Goal: Task Accomplishment & Management: Manage account settings

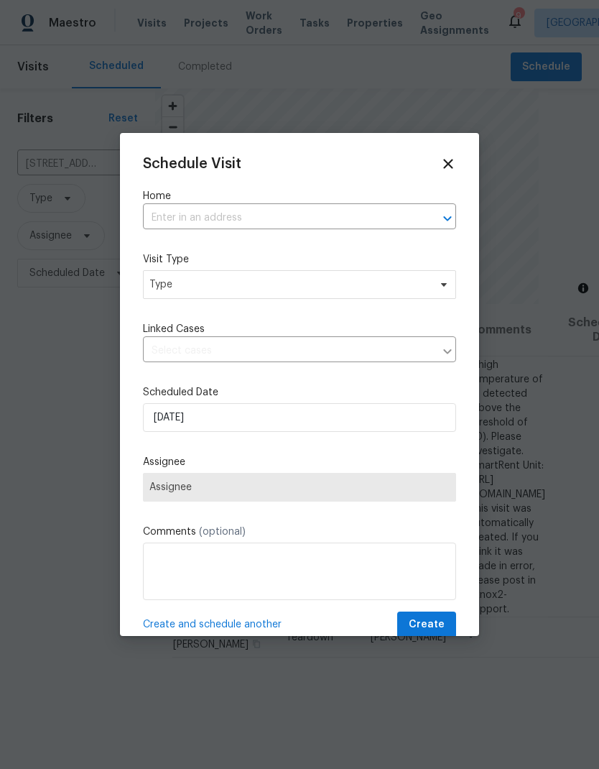
click at [188, 208] on input "text" at bounding box center [279, 218] width 273 height 22
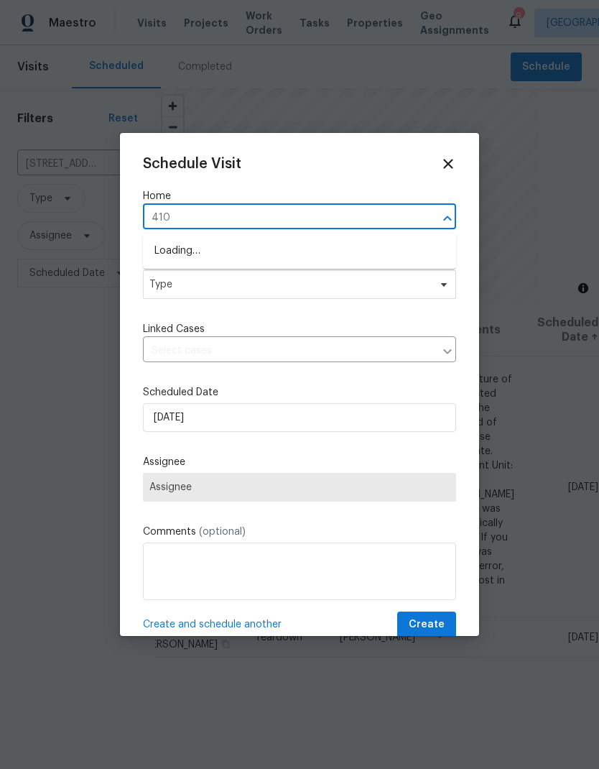
type input "4107"
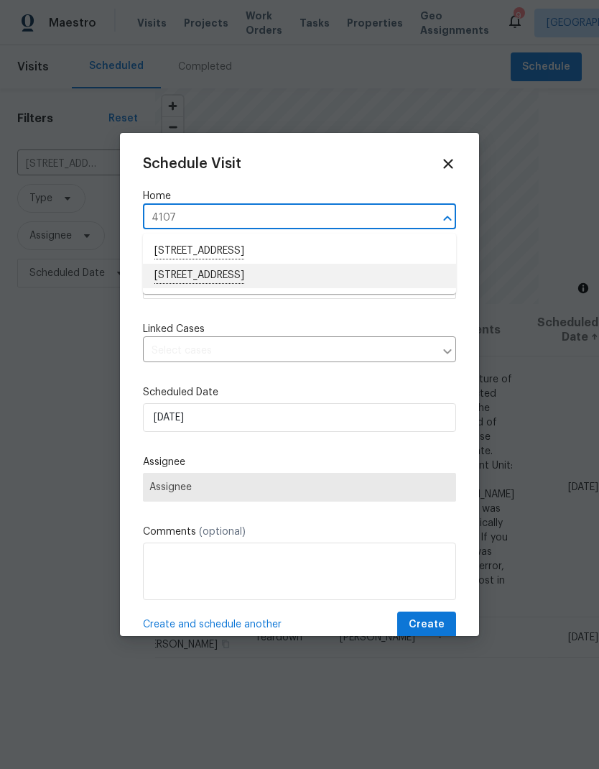
click at [189, 284] on li "[STREET_ADDRESS]" at bounding box center [299, 276] width 313 height 24
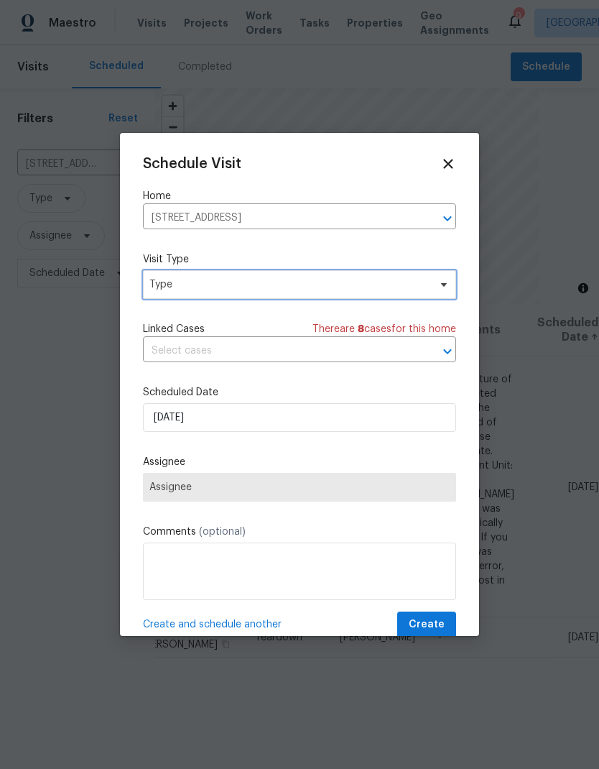
click at [170, 284] on span "Type" at bounding box center [288, 284] width 279 height 14
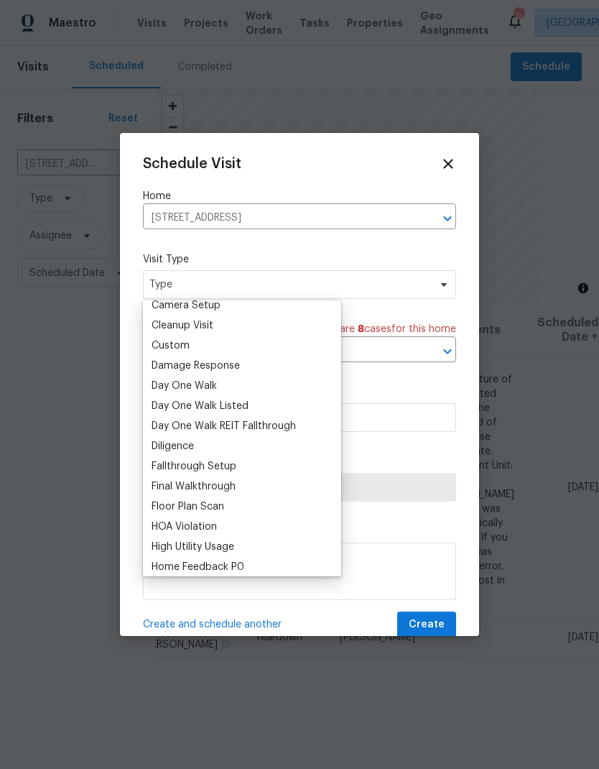
scroll to position [188, 0]
click at [165, 387] on div "Day One Walk" at bounding box center [184, 387] width 65 height 14
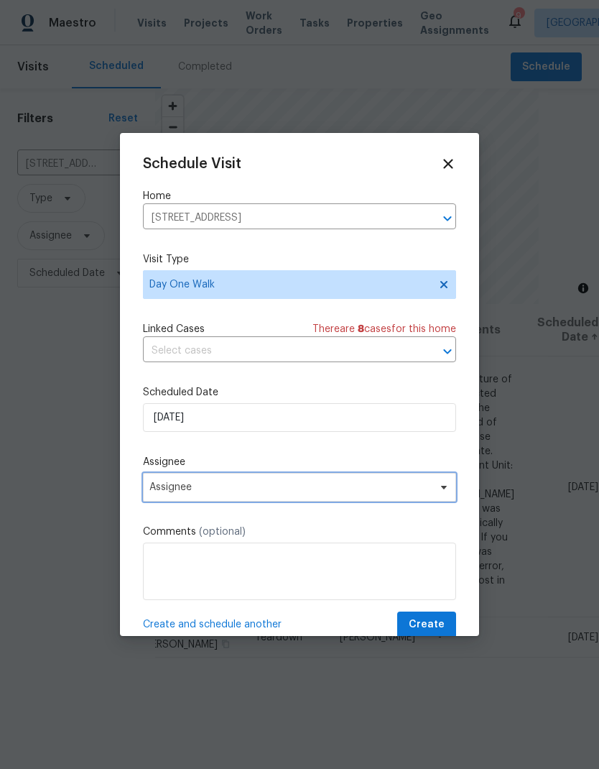
click at [175, 492] on span "Assignee" at bounding box center [290, 486] width 282 height 11
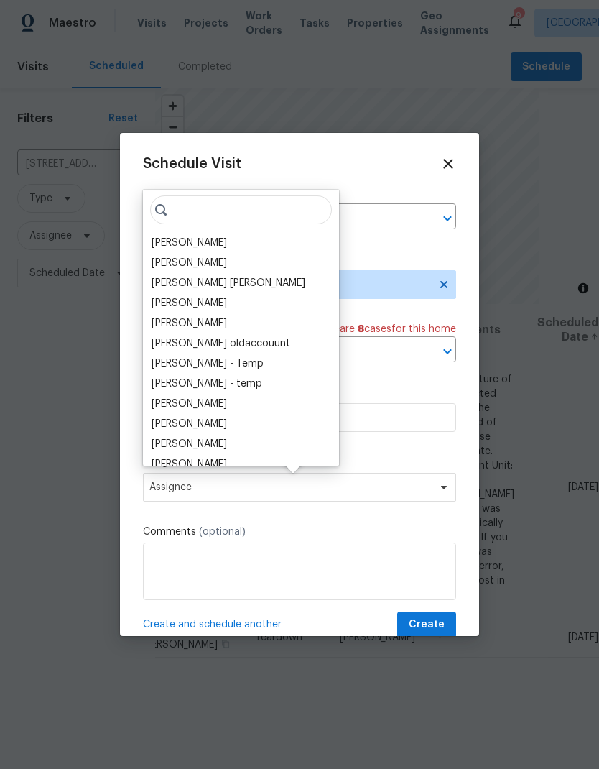
click at [165, 241] on div "[PERSON_NAME]" at bounding box center [189, 243] width 75 height 14
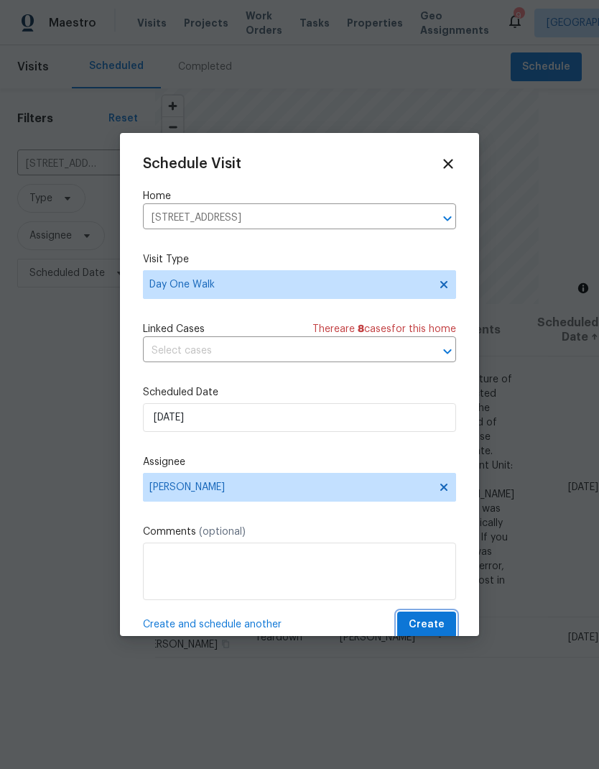
click at [432, 627] on span "Create" at bounding box center [427, 625] width 36 height 18
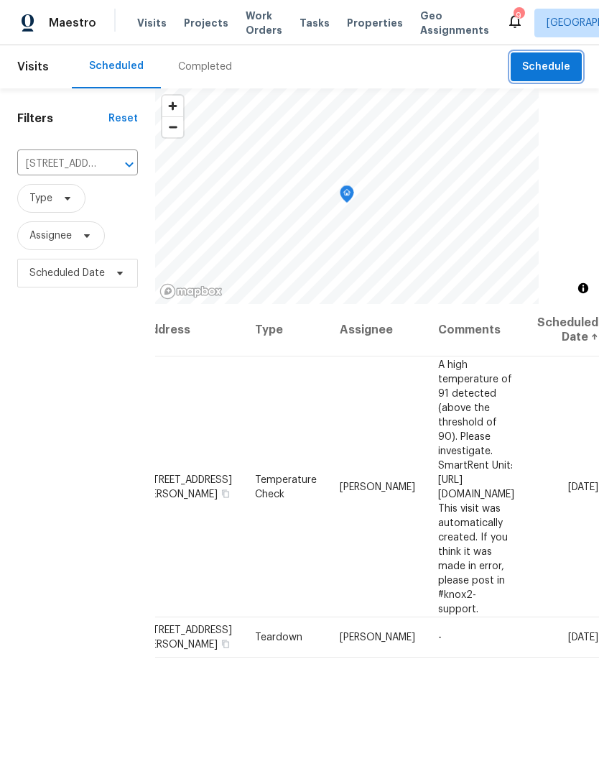
click at [114, 167] on icon "Clear" at bounding box center [110, 164] width 14 height 14
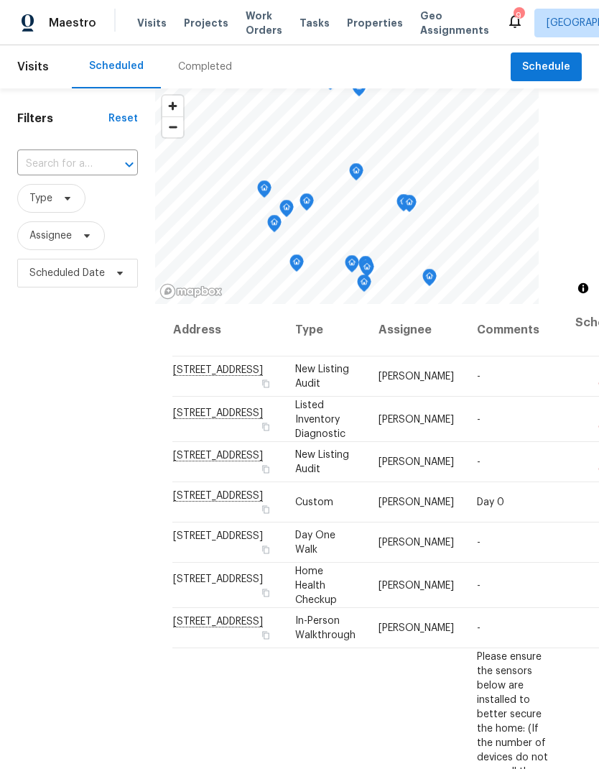
click at [46, 161] on input "text" at bounding box center [57, 164] width 80 height 22
type input "4107"
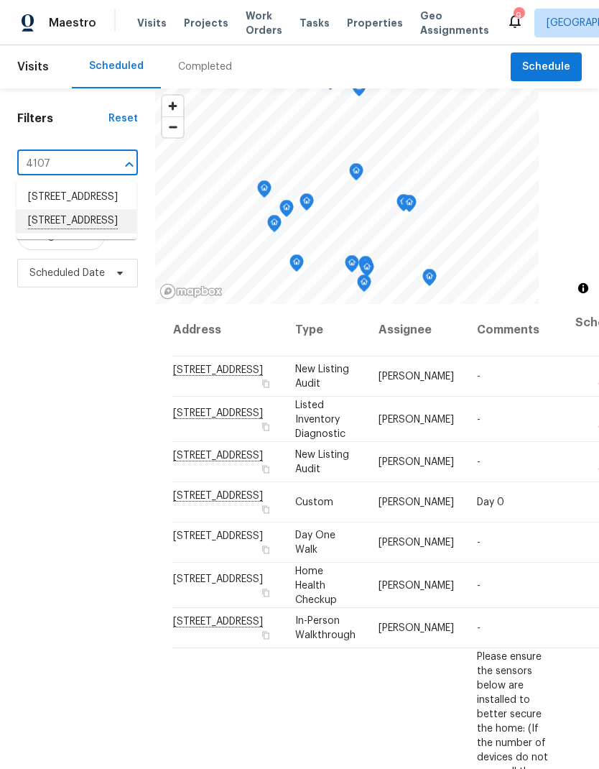
click at [55, 233] on li "[STREET_ADDRESS]" at bounding box center [77, 221] width 120 height 24
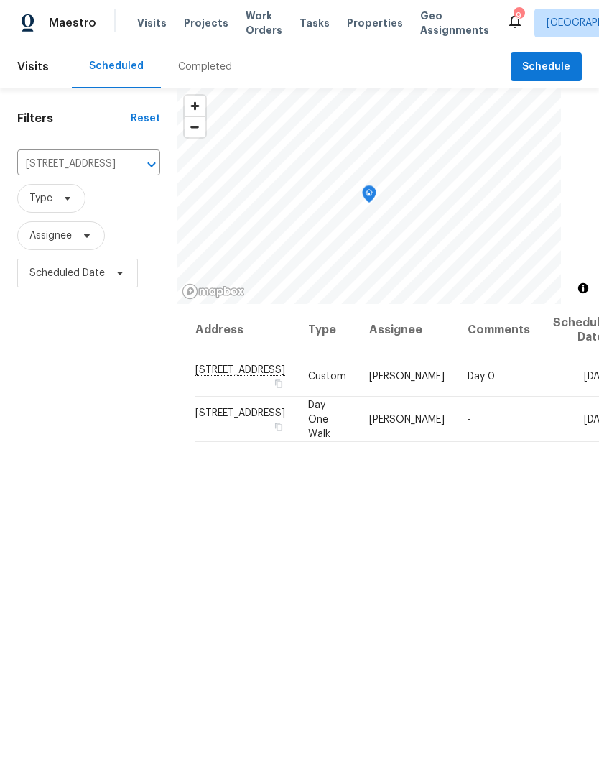
click at [353, 20] on span "Properties" at bounding box center [375, 23] width 56 height 14
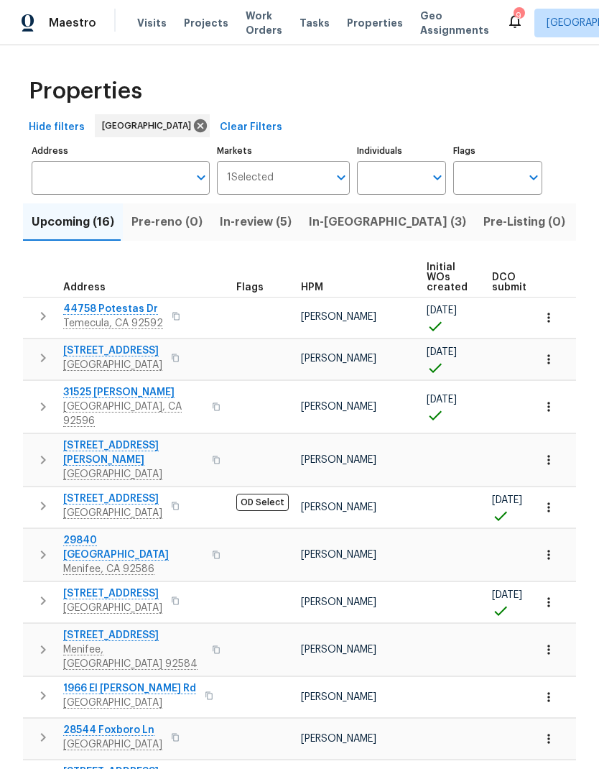
click at [106, 491] on span "[STREET_ADDRESS]" at bounding box center [112, 498] width 99 height 14
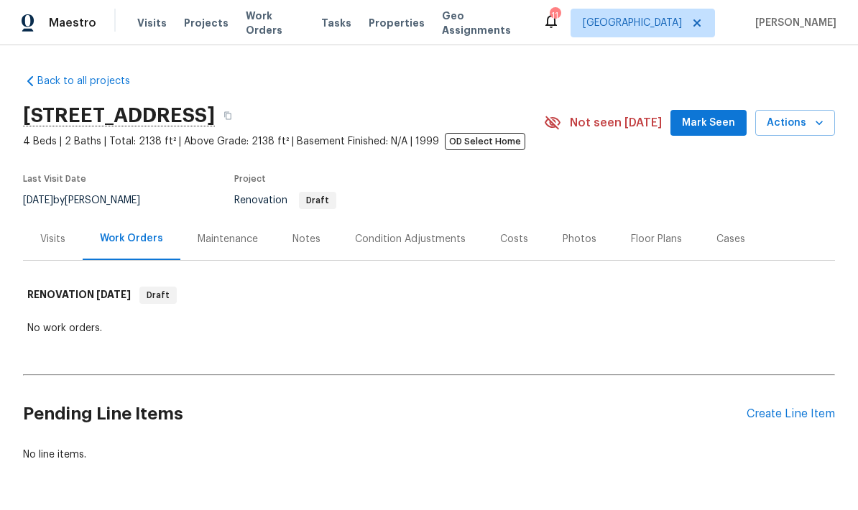
click at [382, 24] on span "Properties" at bounding box center [397, 23] width 56 height 14
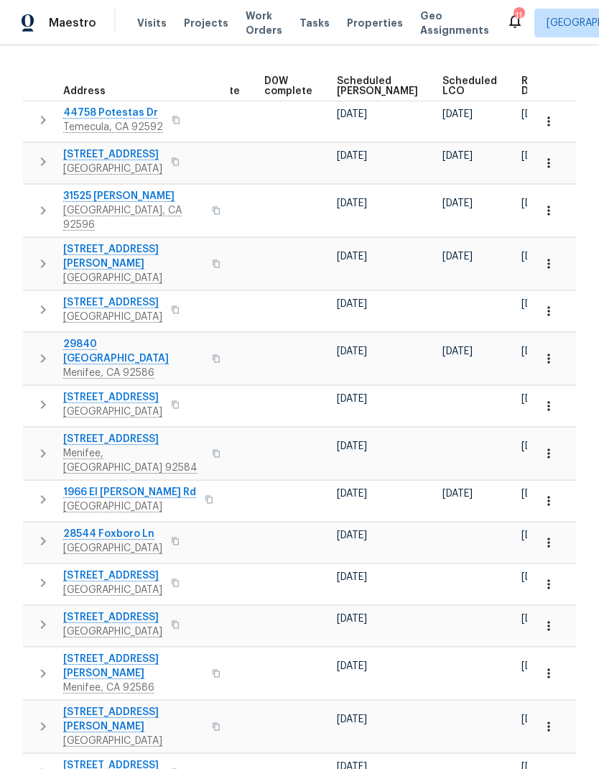
scroll to position [0, 376]
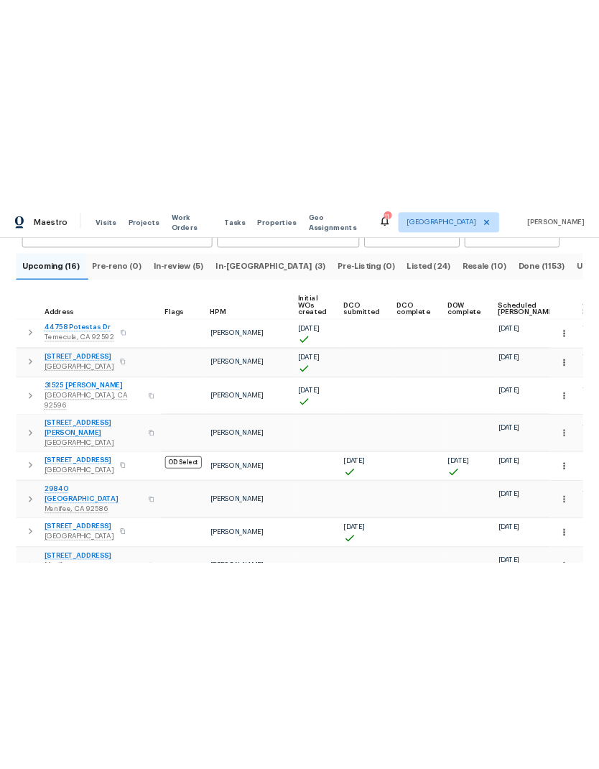
scroll to position [136, 0]
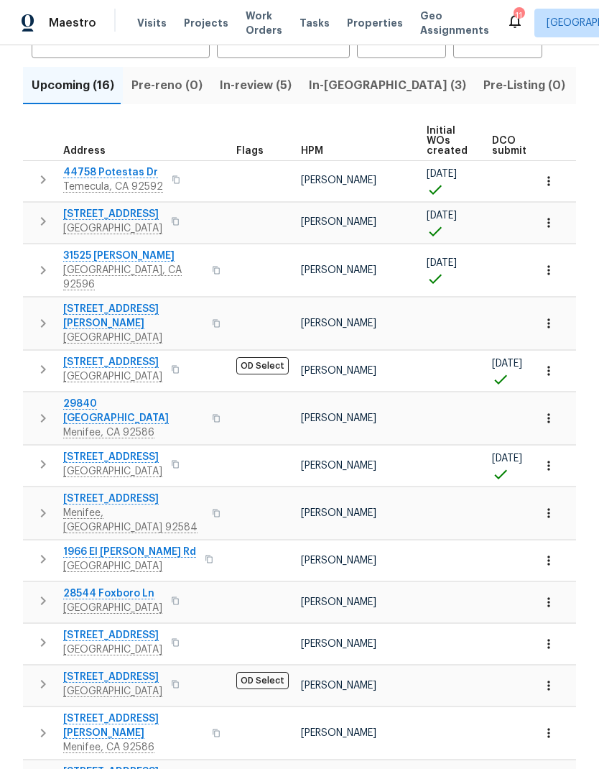
click at [137, 20] on span "Visits" at bounding box center [151, 23] width 29 height 14
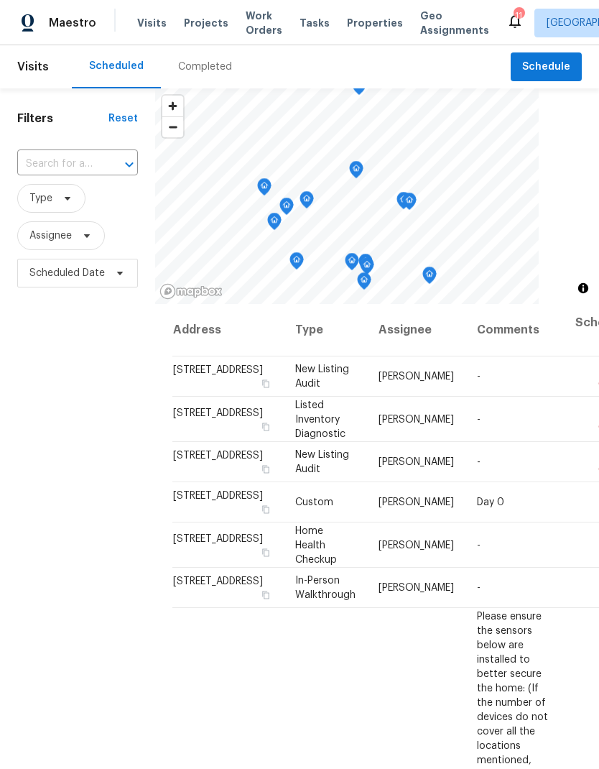
click at [77, 161] on input "text" at bounding box center [57, 164] width 80 height 22
type input "4107"
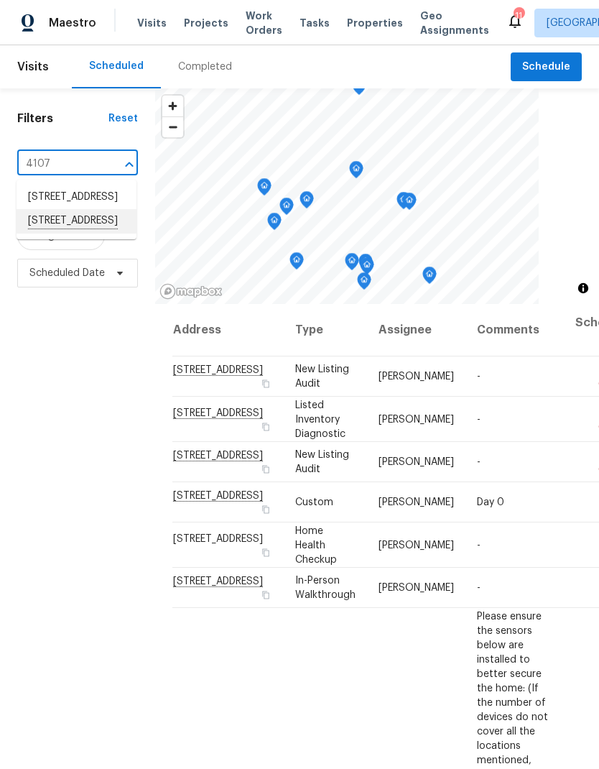
click at [52, 233] on li "[STREET_ADDRESS]" at bounding box center [77, 221] width 120 height 24
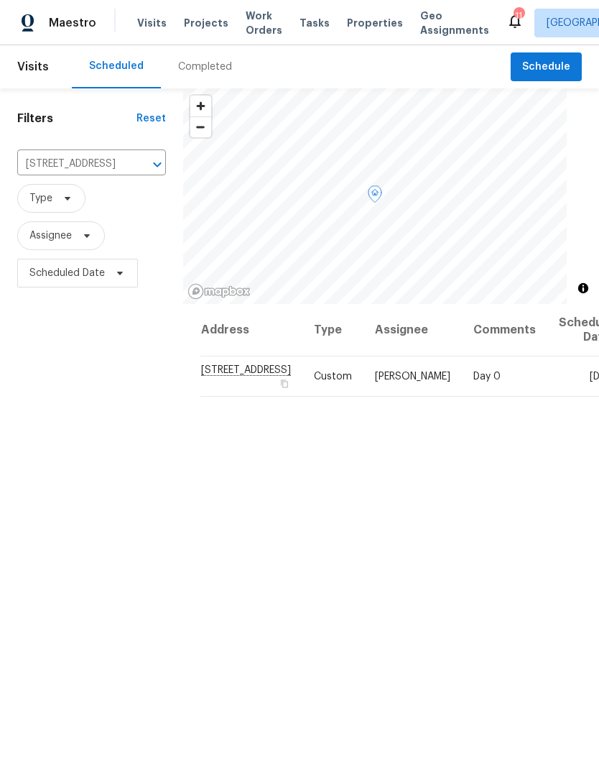
click at [0, 0] on icon at bounding box center [0, 0] width 0 height 0
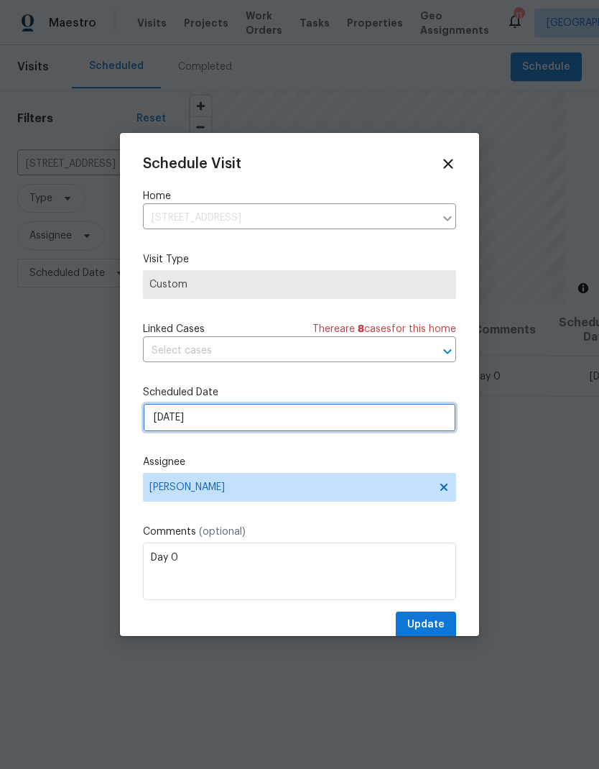
click at [343, 424] on input "8/15/2025" at bounding box center [299, 417] width 313 height 29
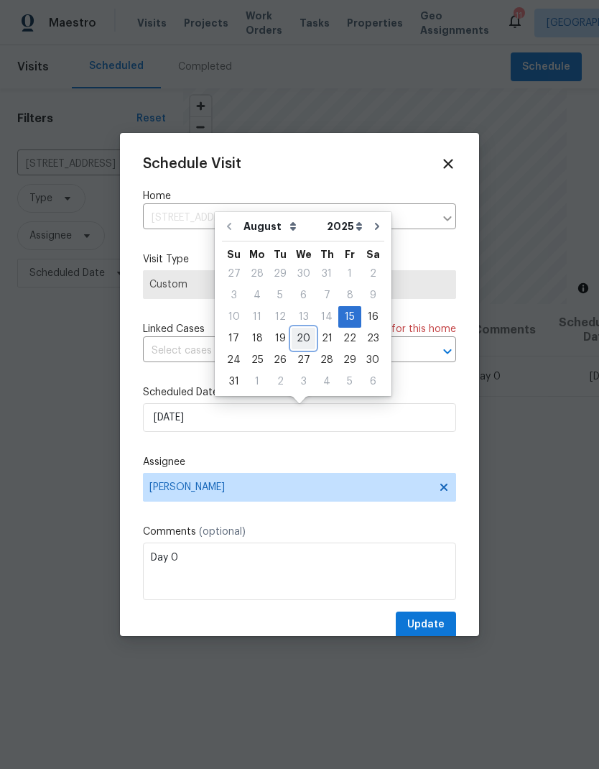
click at [301, 337] on div "20" at bounding box center [304, 338] width 24 height 20
type input "8/20/2025"
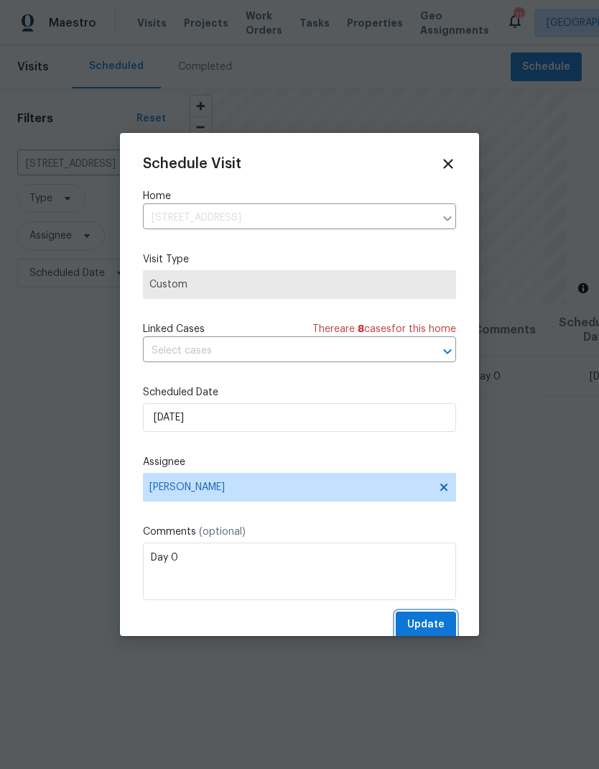
click at [430, 622] on span "Update" at bounding box center [425, 625] width 37 height 18
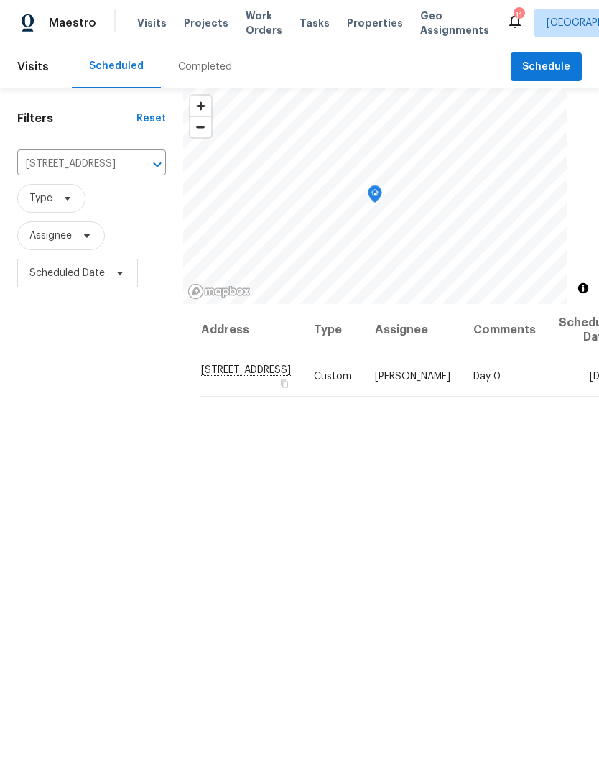
click at [131, 162] on icon "Clear" at bounding box center [138, 164] width 14 height 14
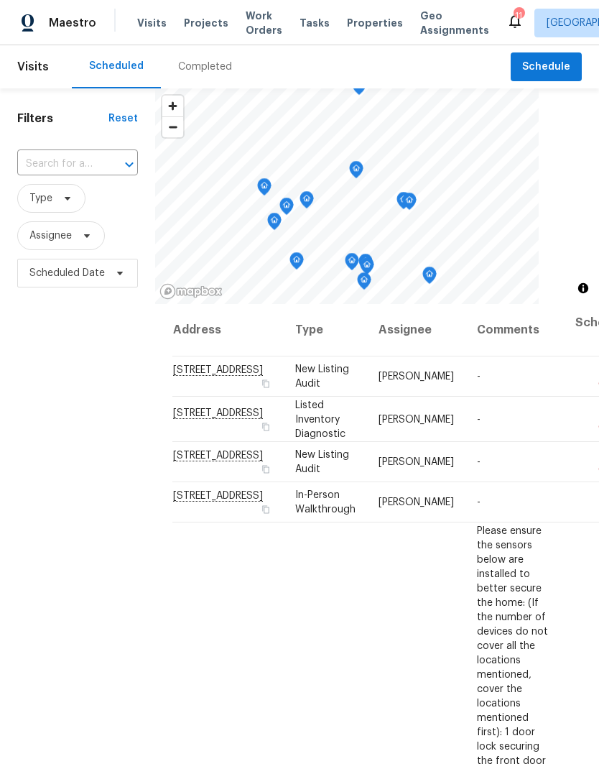
click at [57, 162] on input "text" at bounding box center [57, 164] width 80 height 22
type input "31525"
click at [50, 200] on li "31525 Tulette Ln, Winchester, CA 92596" at bounding box center [77, 204] width 120 height 39
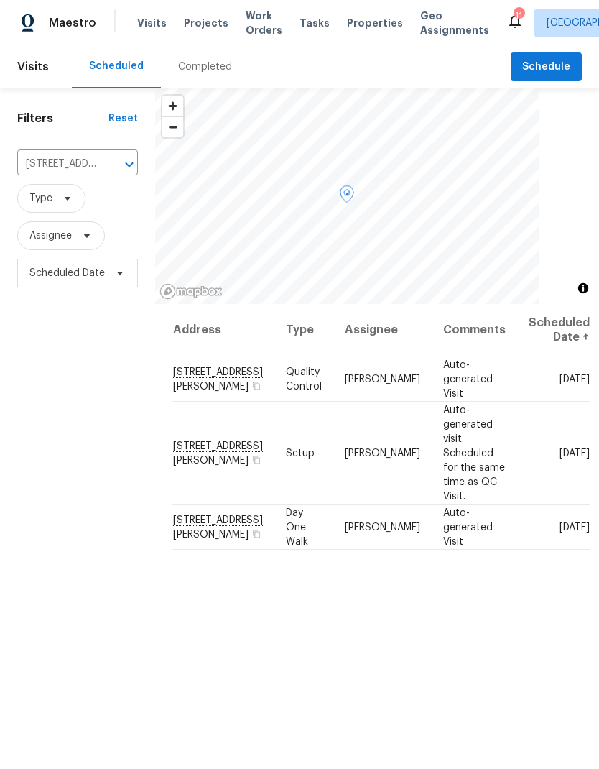
click at [0, 0] on icon at bounding box center [0, 0] width 0 height 0
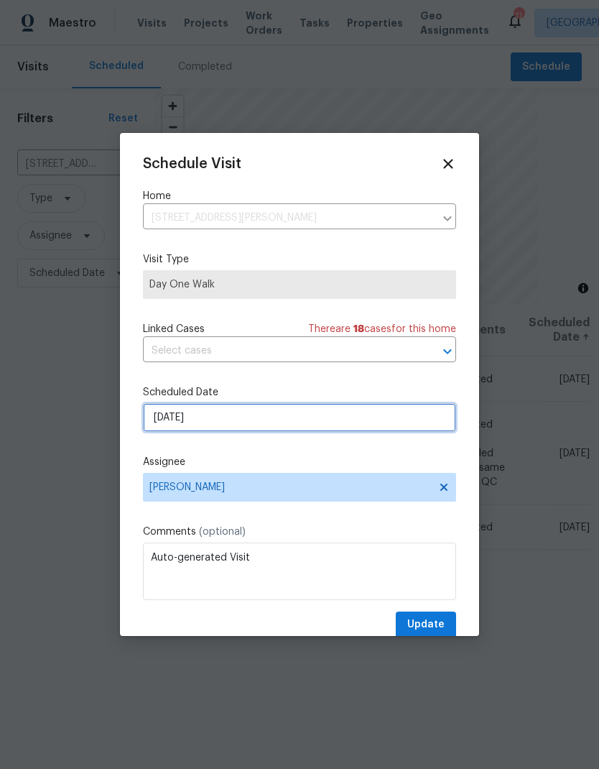
click at [325, 417] on input "8/25/2025" at bounding box center [299, 417] width 313 height 29
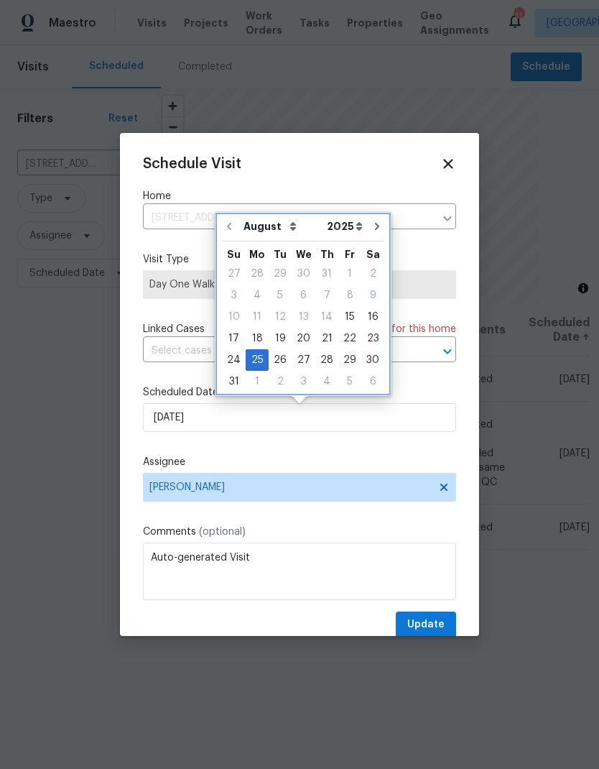
click at [374, 228] on icon "Go to next month" at bounding box center [376, 226] width 11 height 11
type input "9/25/2025"
select select "8"
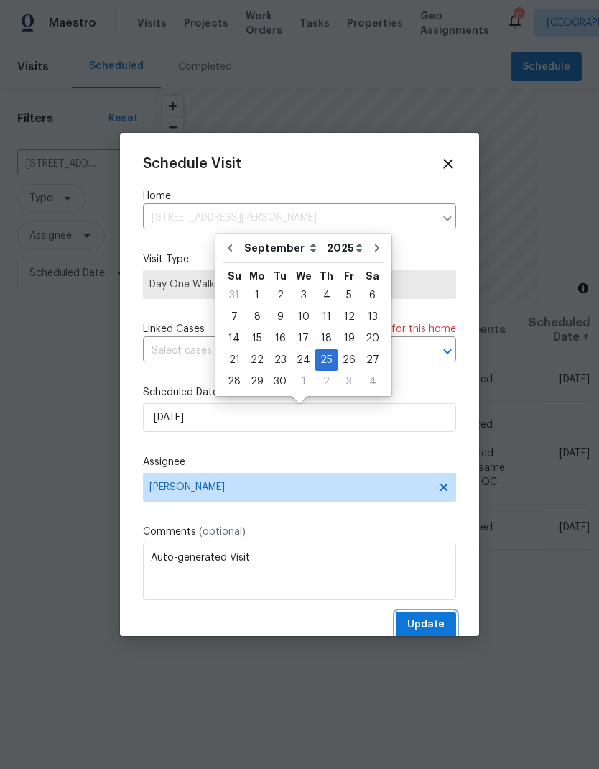
click at [435, 621] on span "Update" at bounding box center [425, 625] width 37 height 18
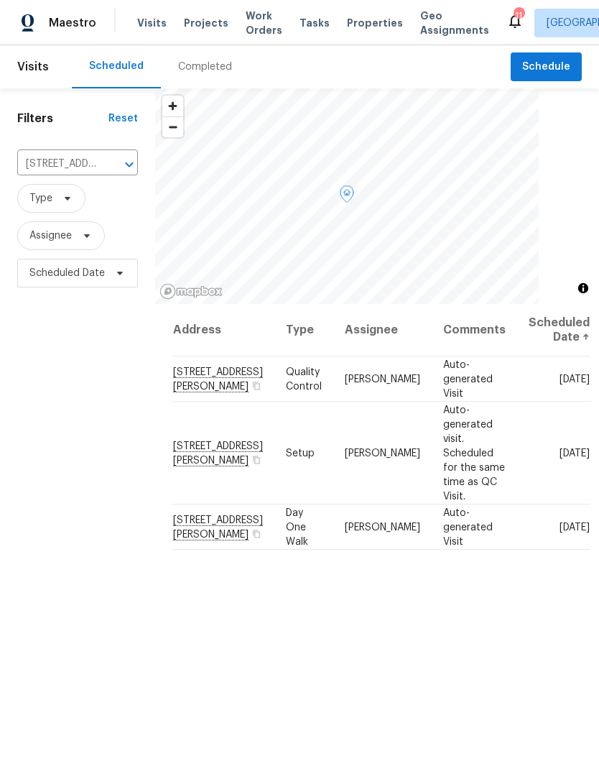
click at [0, 0] on icon at bounding box center [0, 0] width 0 height 0
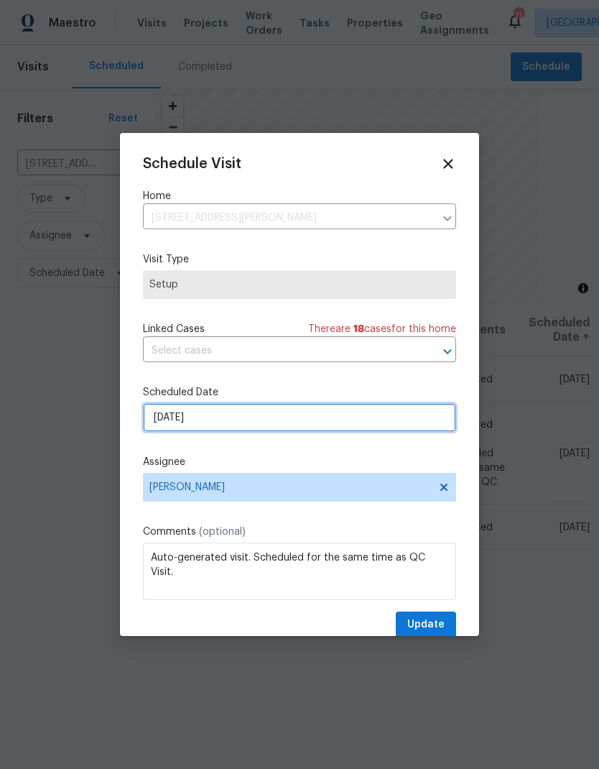
click at [353, 414] on input "8/25/2025" at bounding box center [299, 417] width 313 height 29
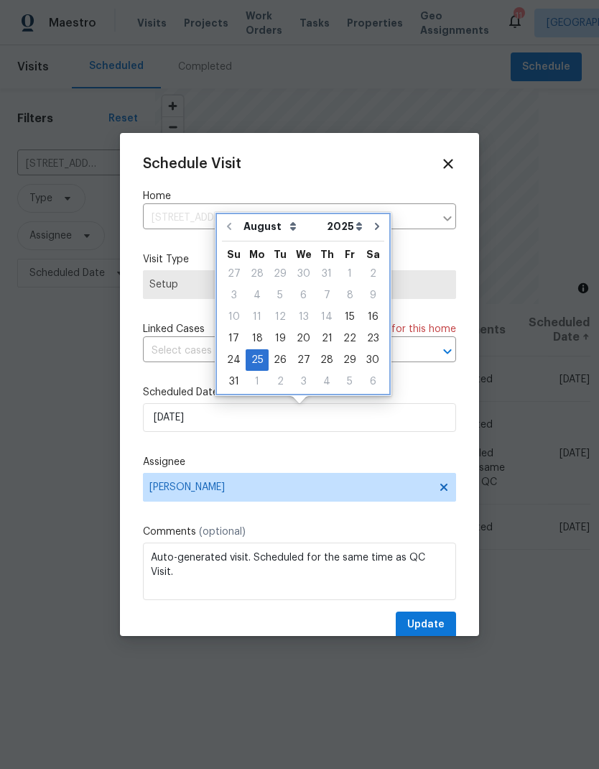
click at [375, 226] on icon "Go to next month" at bounding box center [377, 226] width 4 height 7
type input "9/25/2025"
select select "8"
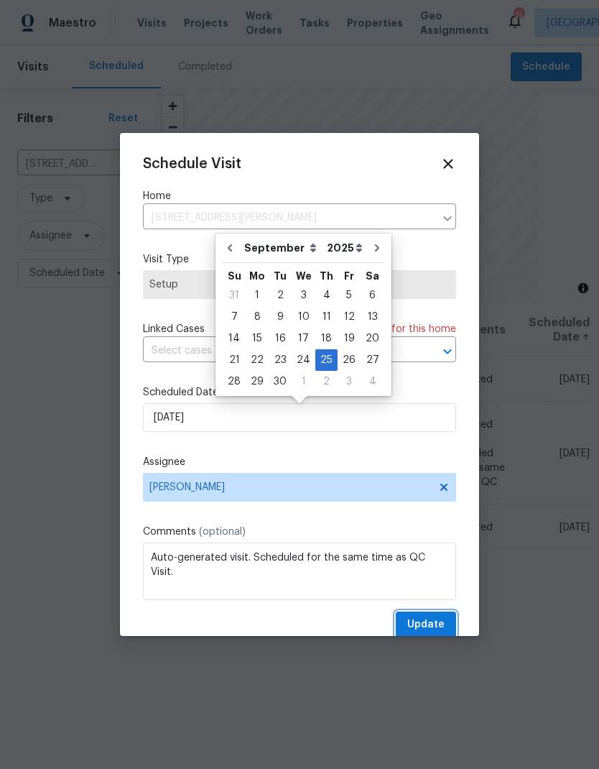
click at [435, 621] on span "Update" at bounding box center [425, 625] width 37 height 18
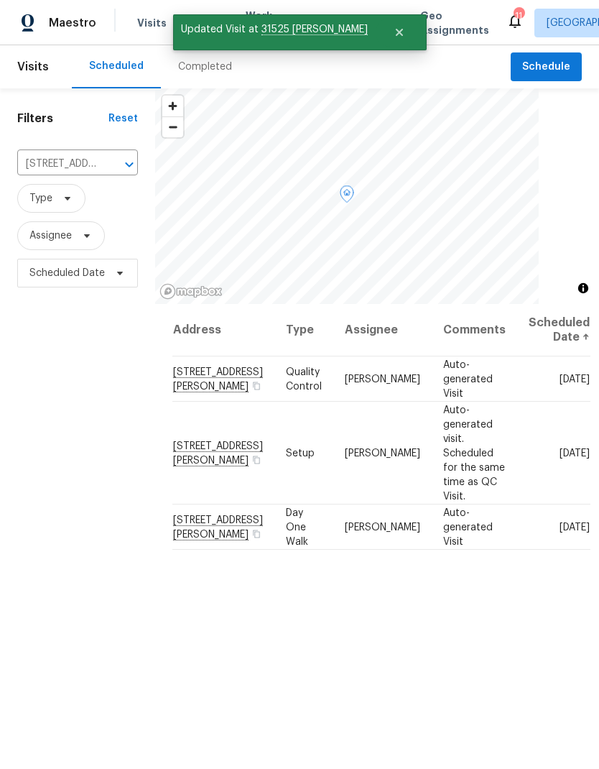
click at [0, 0] on icon at bounding box center [0, 0] width 0 height 0
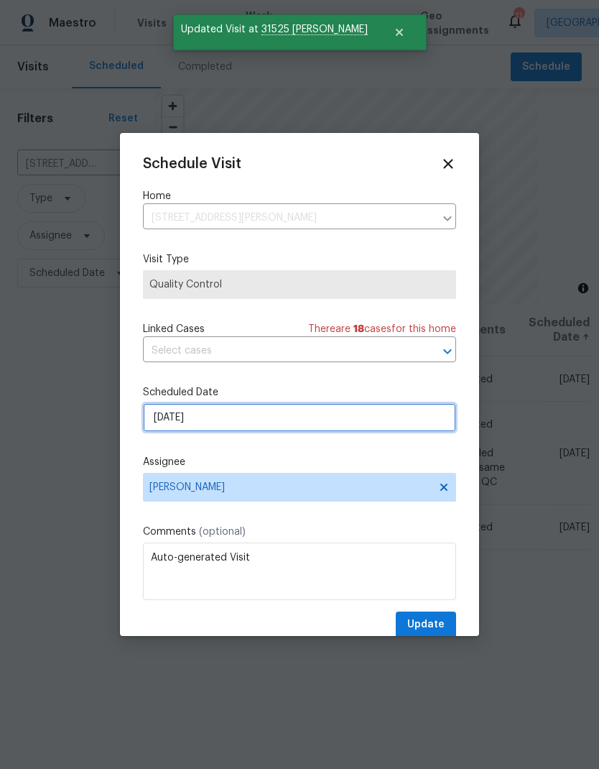
click at [353, 415] on input "8/25/2025" at bounding box center [299, 417] width 313 height 29
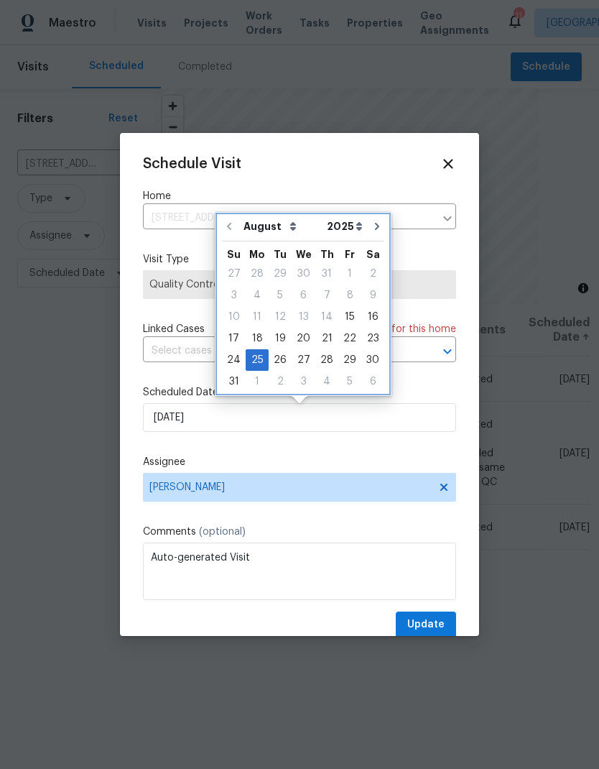
click at [375, 224] on icon "Go to next month" at bounding box center [376, 226] width 11 height 11
type input "9/25/2025"
select select "8"
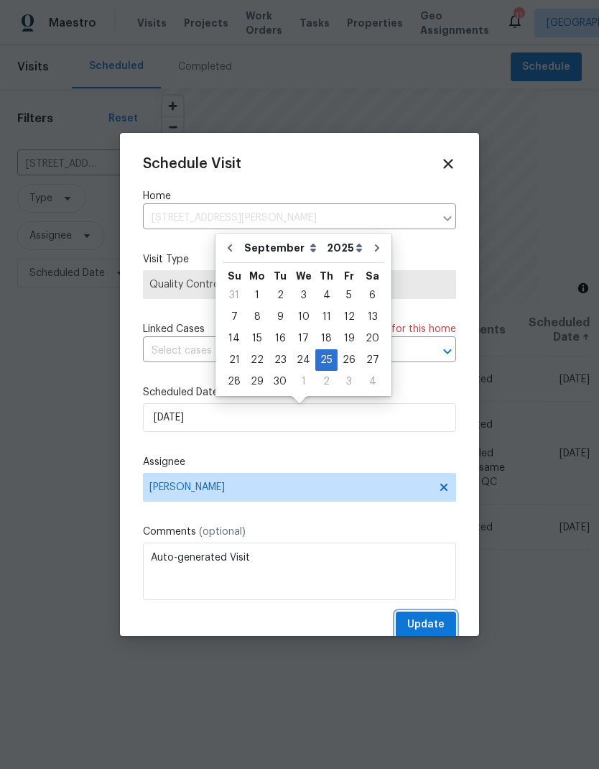
click at [436, 622] on span "Update" at bounding box center [425, 625] width 37 height 18
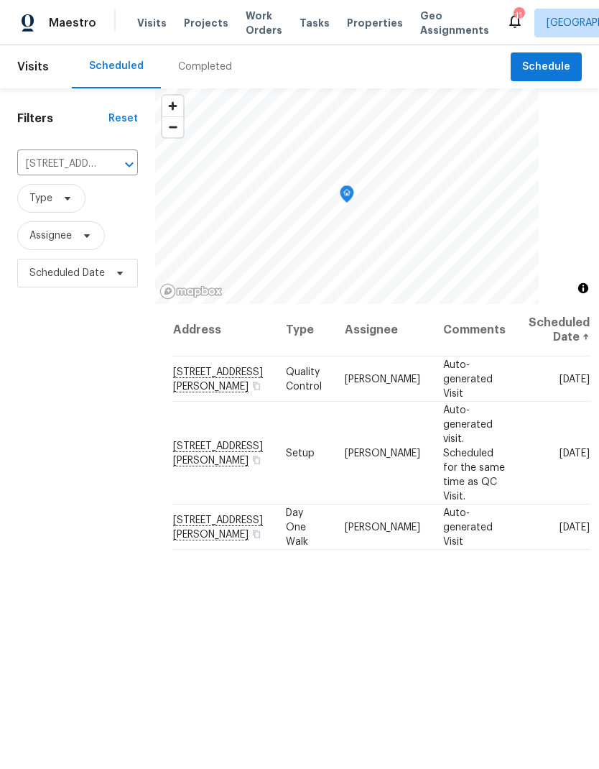
click at [111, 166] on icon "Clear" at bounding box center [110, 164] width 9 height 9
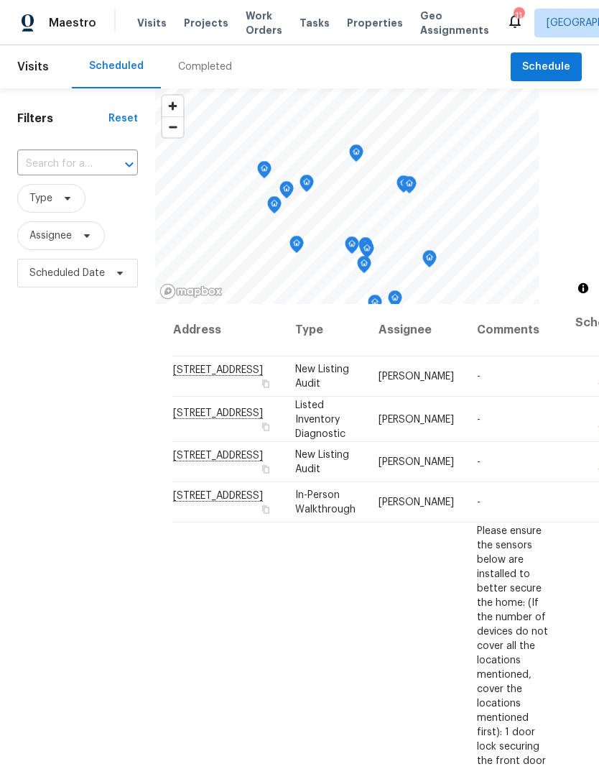
click at [45, 167] on input "text" at bounding box center [57, 164] width 80 height 22
type input "44758"
click at [52, 204] on li "44758 Potestas Dr, Temecula, CA 92592" at bounding box center [77, 197] width 120 height 24
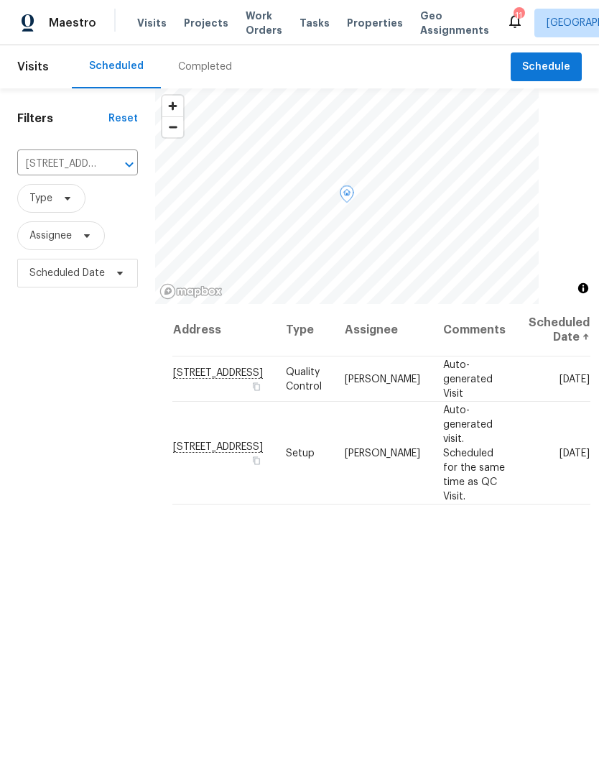
click at [0, 0] on icon at bounding box center [0, 0] width 0 height 0
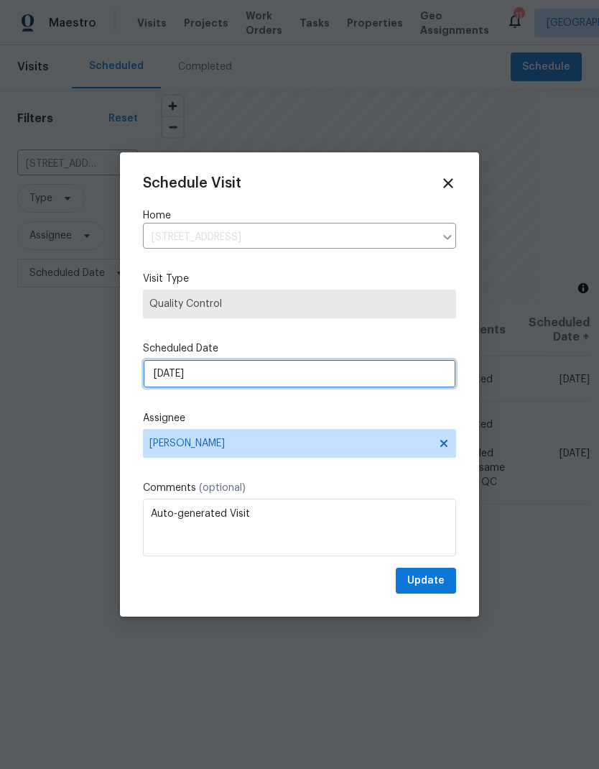
click at [379, 369] on input "8/25/2025" at bounding box center [299, 373] width 313 height 29
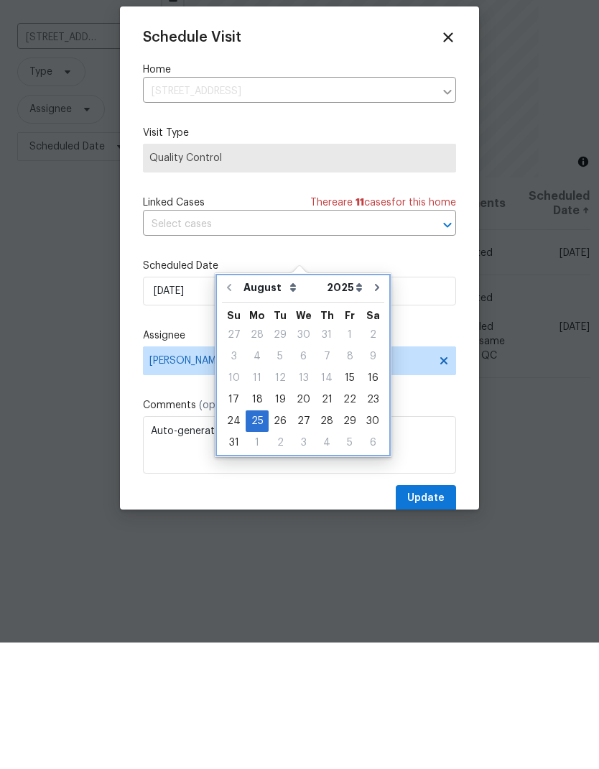
click at [372, 408] on icon "Go to next month" at bounding box center [376, 413] width 11 height 11
type input "9/25/2025"
select select "8"
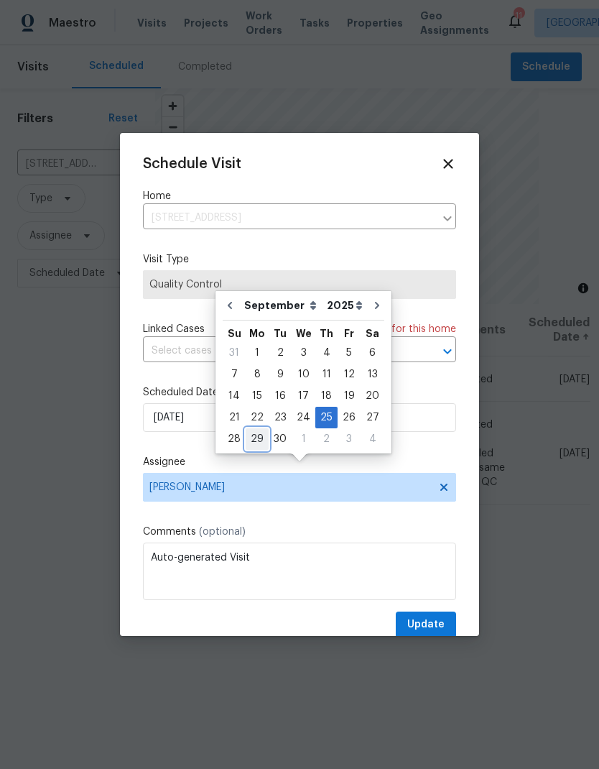
click at [258, 429] on div "29" at bounding box center [257, 439] width 23 height 20
type input "9/29/2025"
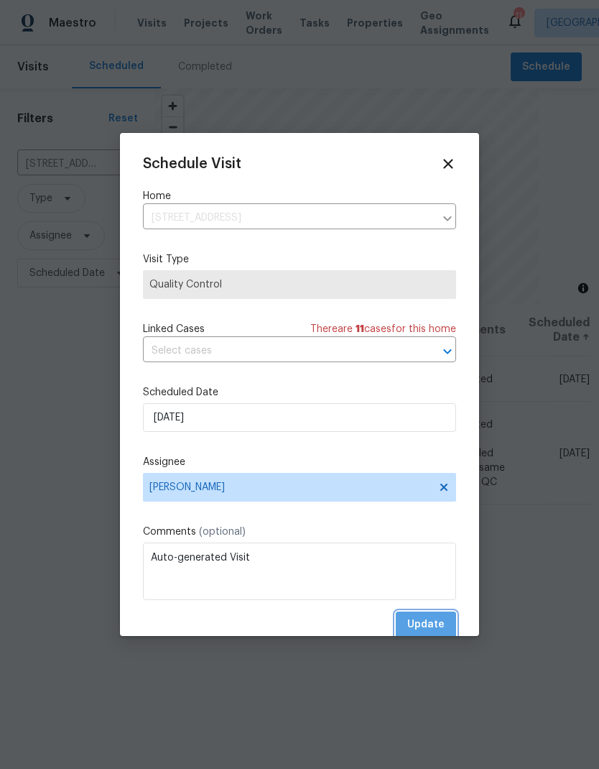
click at [440, 617] on button "Update" at bounding box center [426, 624] width 60 height 27
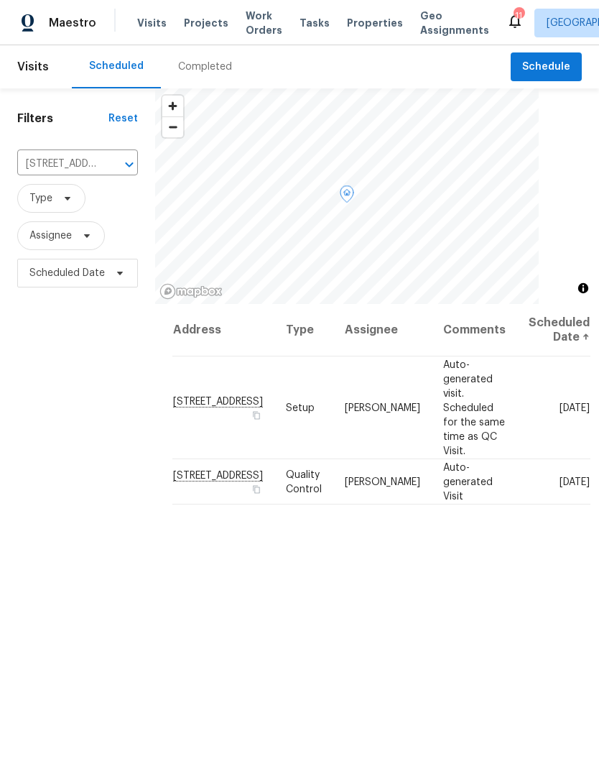
click at [0, 0] on icon at bounding box center [0, 0] width 0 height 0
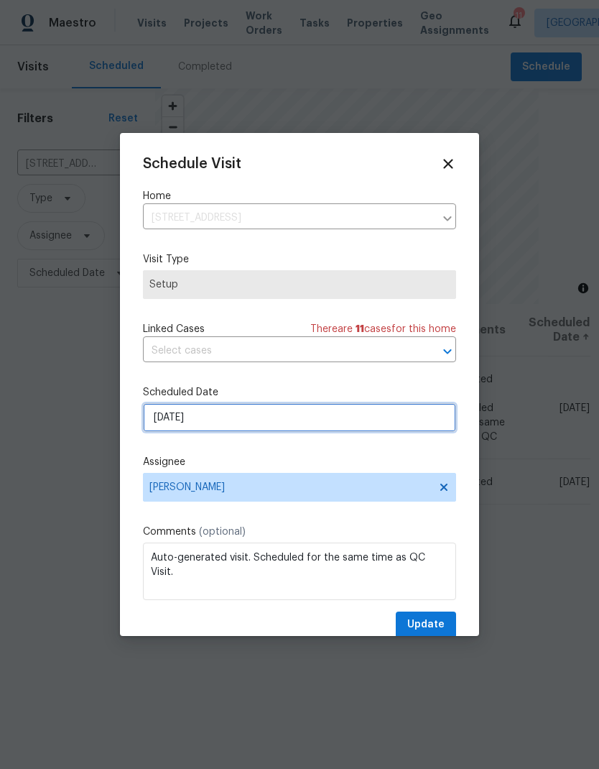
click at [356, 417] on input "8/25/2025" at bounding box center [299, 417] width 313 height 29
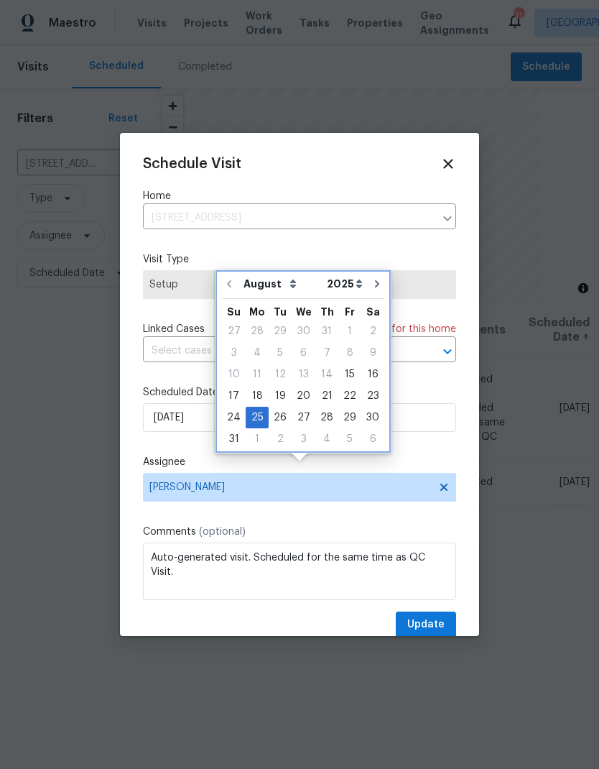
click at [372, 278] on icon "Go to next month" at bounding box center [376, 283] width 11 height 11
type input "9/25/2025"
select select "8"
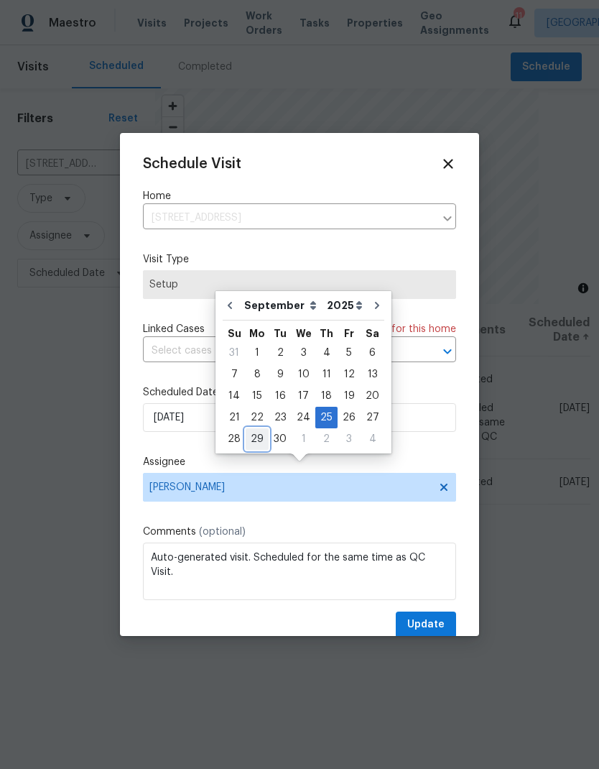
click at [257, 429] on div "29" at bounding box center [257, 439] width 23 height 20
type input "9/29/2025"
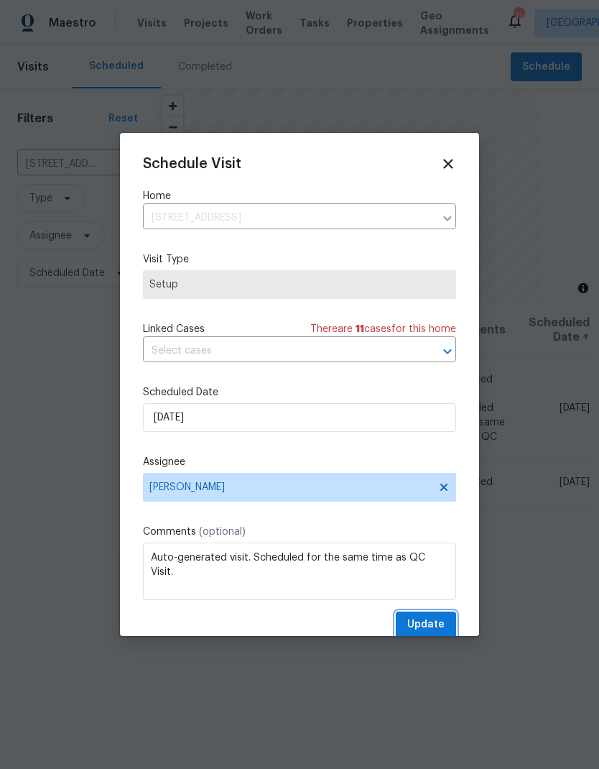
click at [443, 624] on span "Update" at bounding box center [425, 625] width 37 height 18
